Goal: Find specific page/section: Find specific page/section

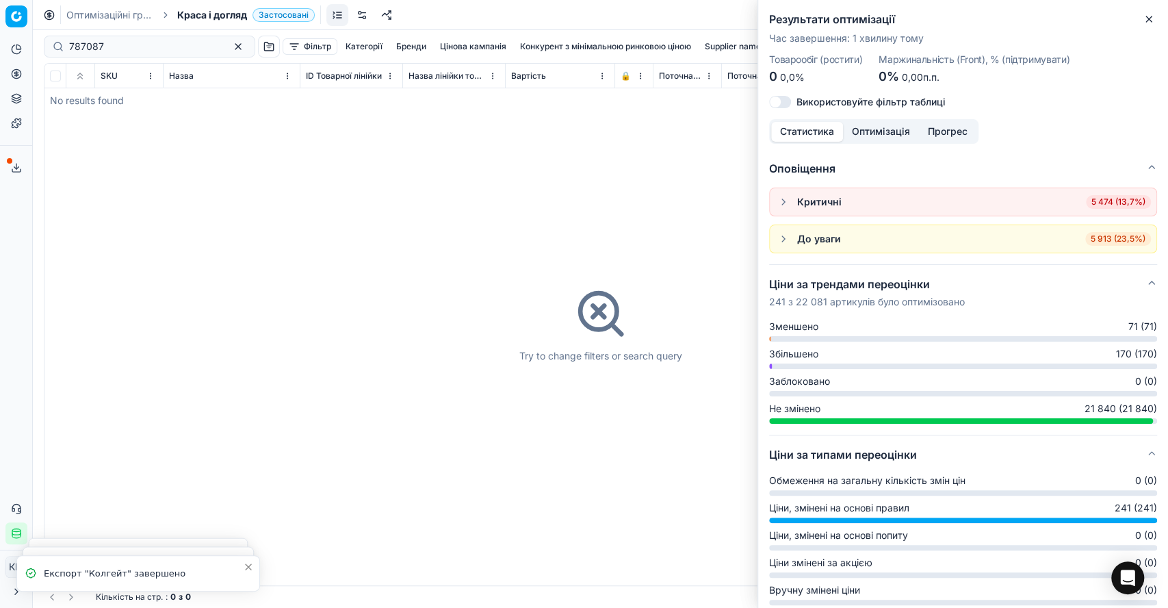
click at [56, 40] on div "787087" at bounding box center [150, 47] width 212 height 22
drag, startPoint x: 108, startPoint y: 44, endPoint x: 40, endPoint y: 40, distance: 67.9
click at [41, 40] on div "787087 Фільтр Категорії [PERSON_NAME] кампанія Конкурент з мінімальною ринковою…" at bounding box center [601, 319] width 1136 height 578
paste input "273032"
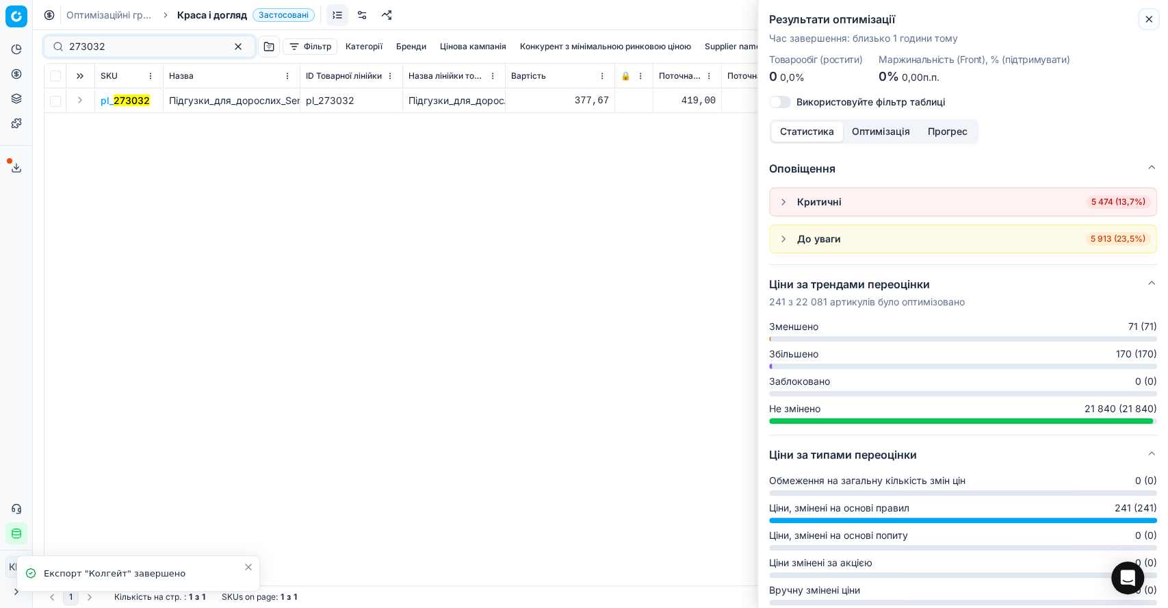
click at [1150, 16] on icon "button" at bounding box center [1149, 19] width 11 height 11
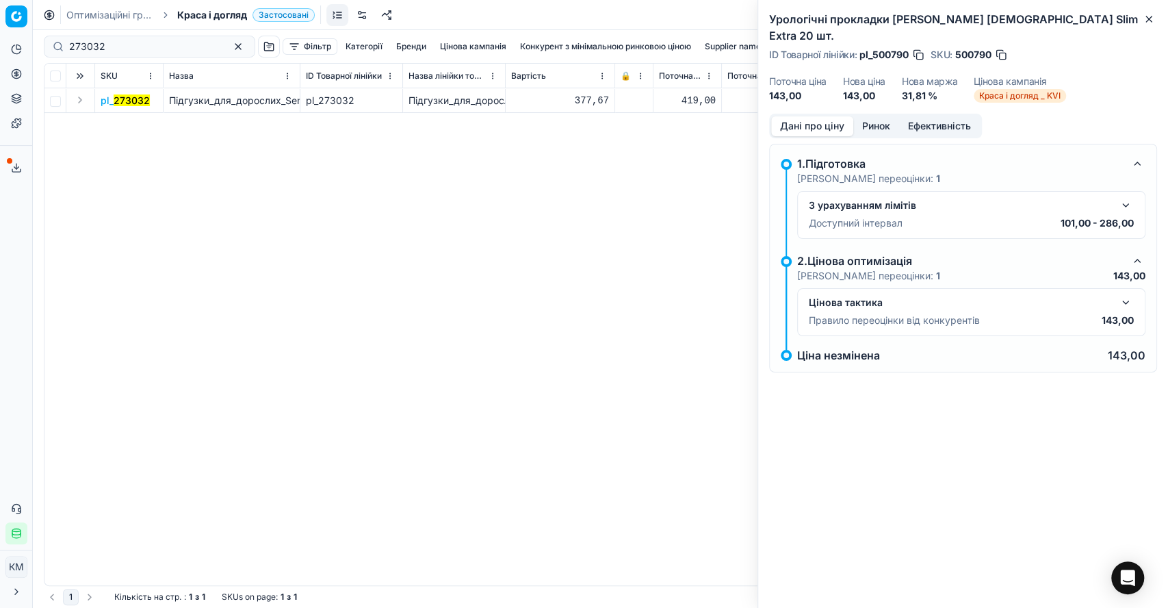
click at [77, 103] on button "Expand" at bounding box center [80, 100] width 16 height 16
click at [120, 126] on mark "273032" at bounding box center [119, 125] width 36 height 12
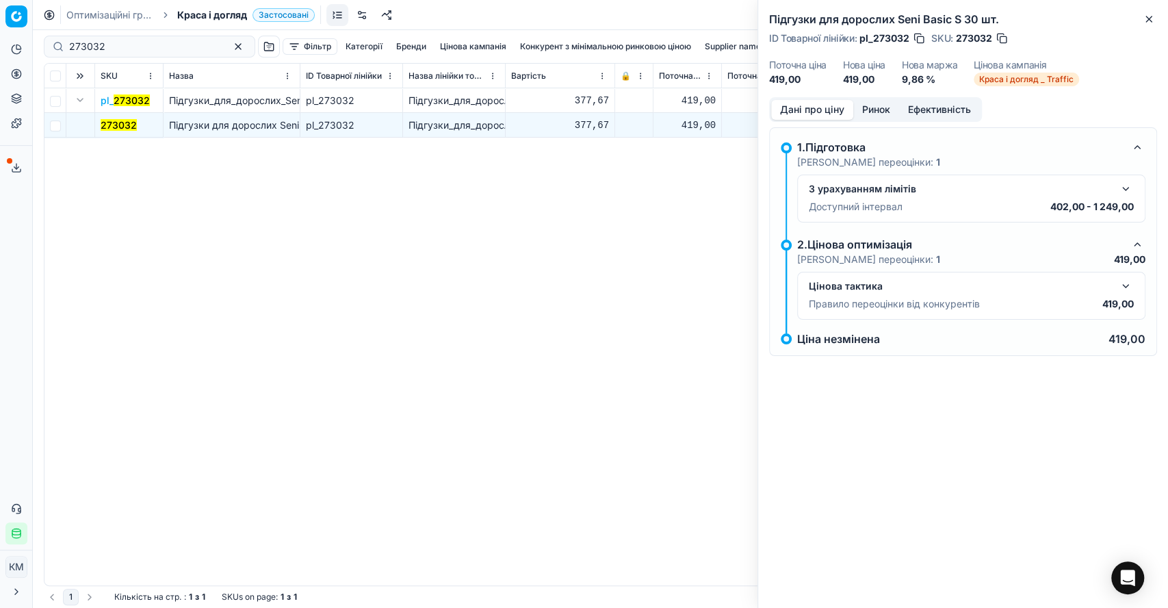
click at [880, 105] on button "Ринок" at bounding box center [877, 110] width 46 height 20
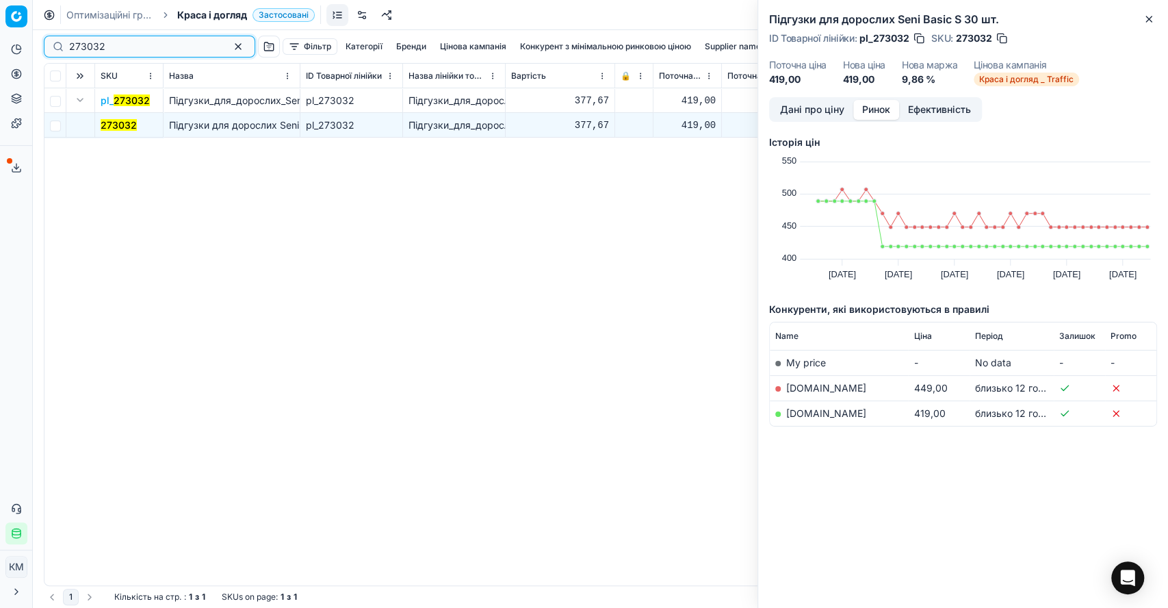
drag, startPoint x: 134, startPoint y: 47, endPoint x: 49, endPoint y: 45, distance: 84.9
click at [49, 45] on div "273032" at bounding box center [150, 47] width 212 height 22
paste input "14336"
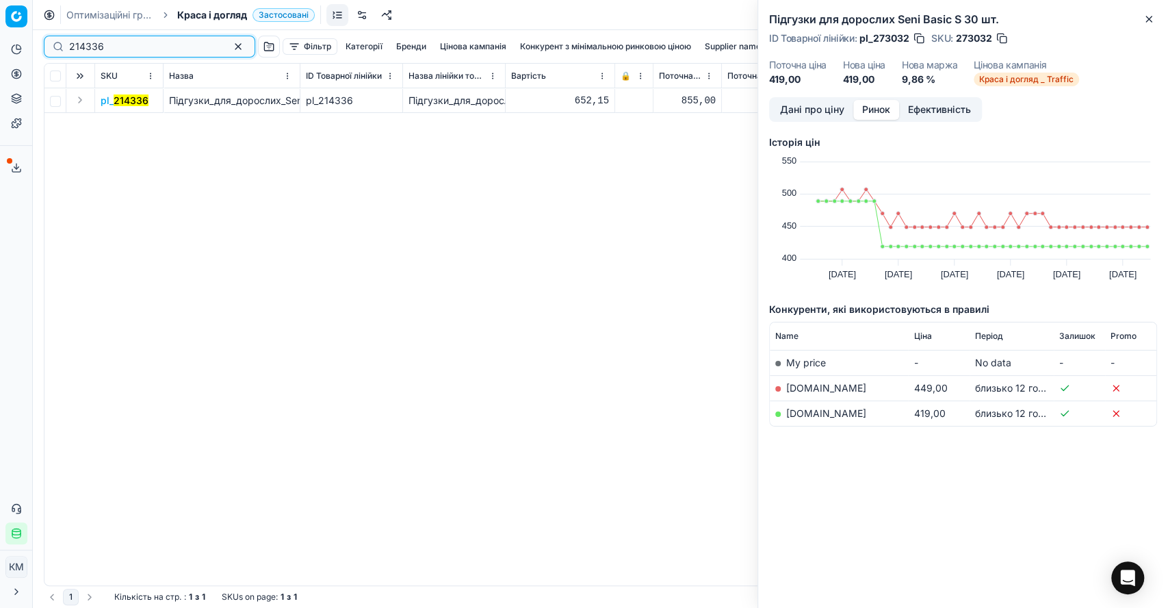
type input "214336"
click at [77, 103] on button "Expand" at bounding box center [80, 100] width 16 height 16
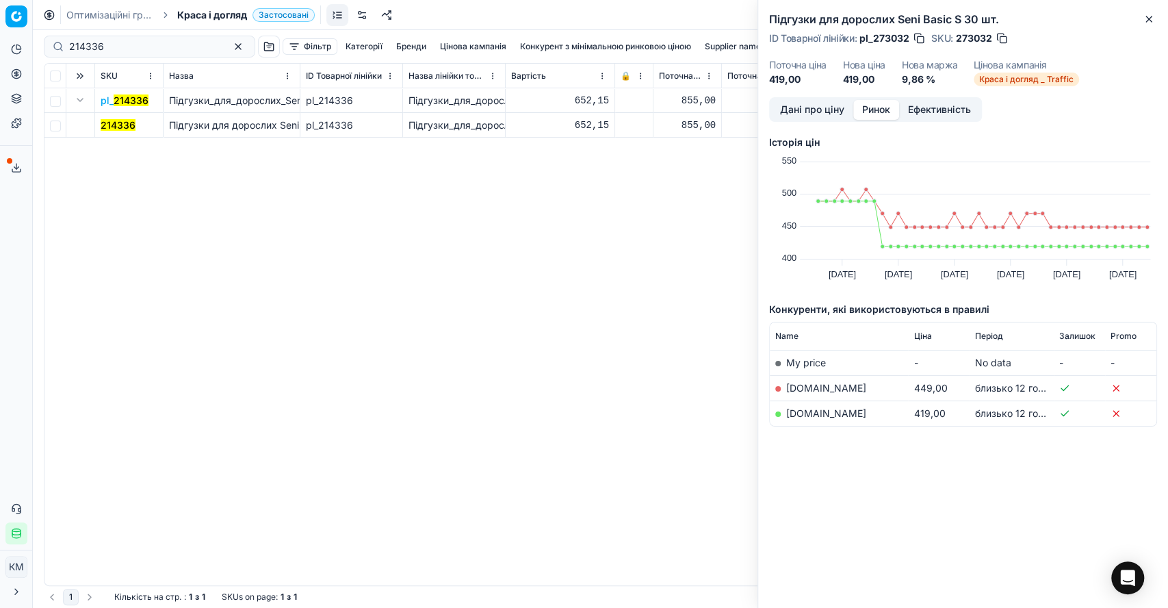
click at [117, 123] on mark "214336" at bounding box center [118, 125] width 35 height 12
